Goal: Navigation & Orientation: Find specific page/section

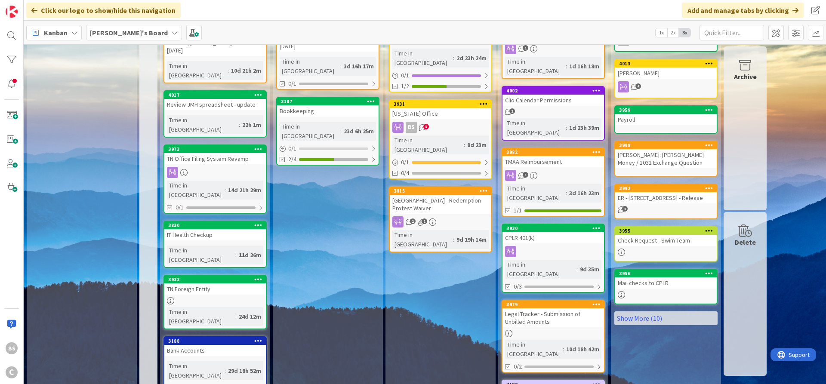
scroll to position [103, 0]
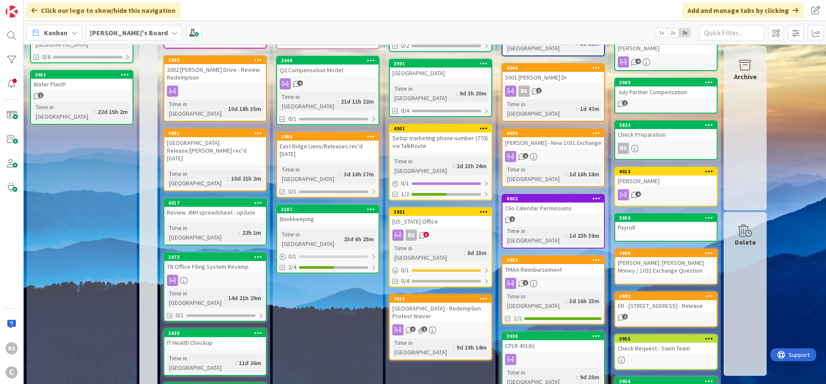
click at [114, 31] on b "[PERSON_NAME]'s Board" at bounding box center [129, 32] width 78 height 9
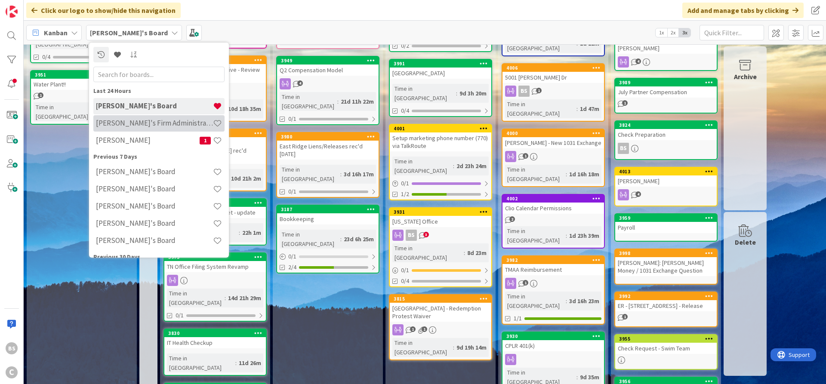
click at [141, 126] on h4 "[PERSON_NAME]'s Firm Administration Board" at bounding box center [154, 123] width 117 height 9
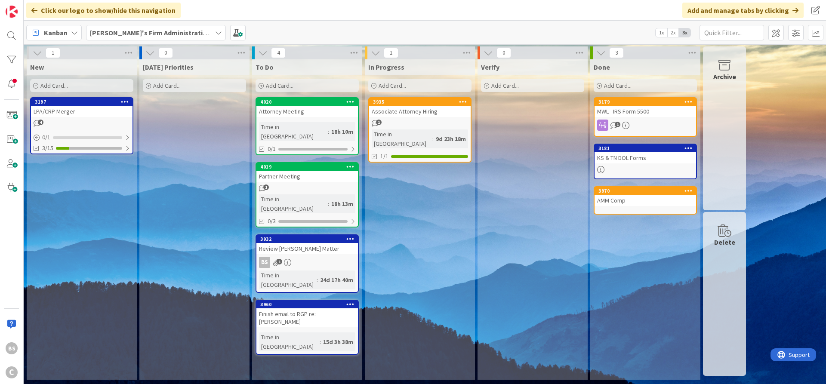
click at [306, 171] on div "Partner Meeting" at bounding box center [308, 176] width 102 height 11
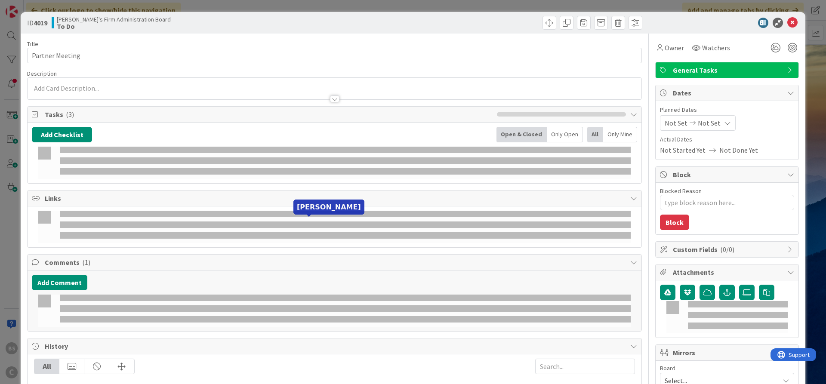
type textarea "x"
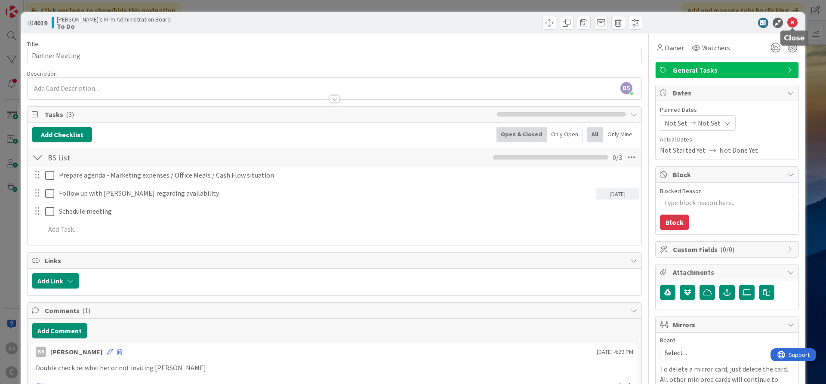
drag, startPoint x: 791, startPoint y: 20, endPoint x: 751, endPoint y: 40, distance: 44.3
click at [791, 20] on icon at bounding box center [793, 23] width 10 height 10
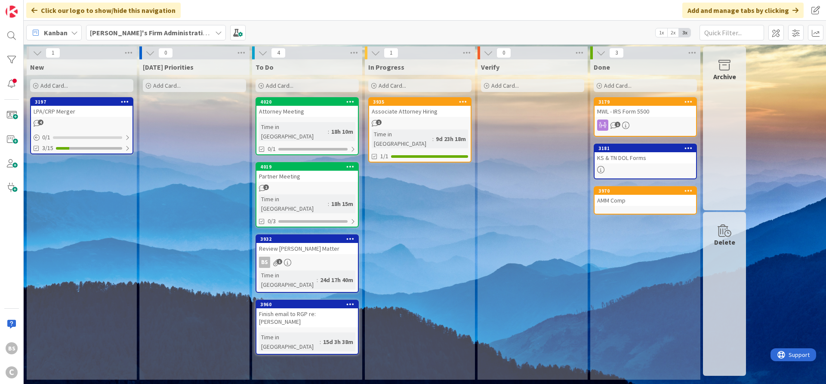
click at [198, 33] on b "[PERSON_NAME]'s Firm Administration Board" at bounding box center [160, 32] width 141 height 9
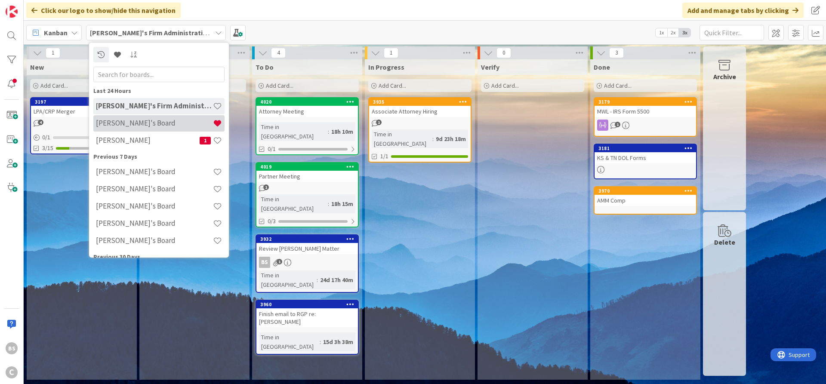
click at [138, 124] on h4 "[PERSON_NAME]'s Board" at bounding box center [154, 123] width 117 height 9
